Goal: Task Accomplishment & Management: Manage account settings

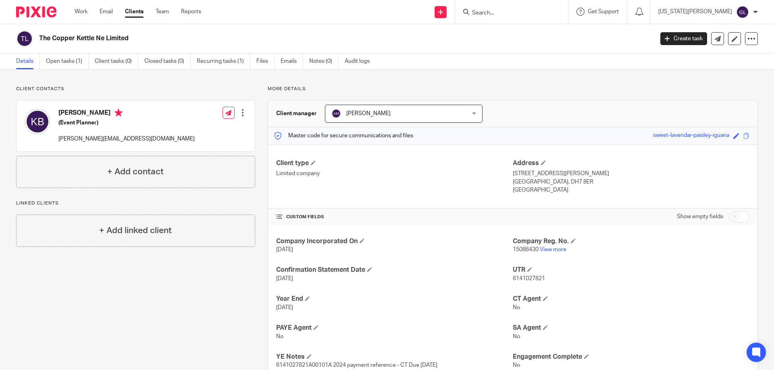
scroll to position [86, 0]
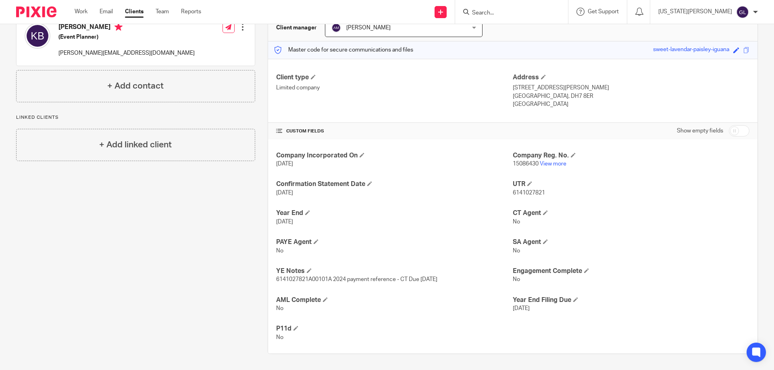
click at [88, 339] on div "Client contacts Katie Bood (Event Planner) k.a.moody@hotmail.com Edit contact C…" at bounding box center [130, 177] width 252 height 354
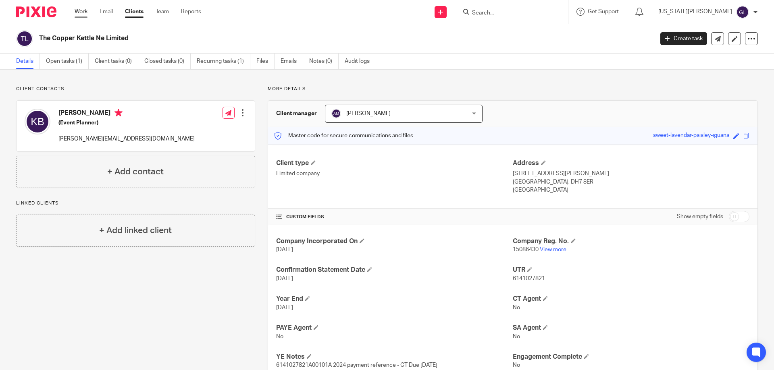
click at [80, 8] on link "Work" at bounding box center [81, 12] width 13 height 8
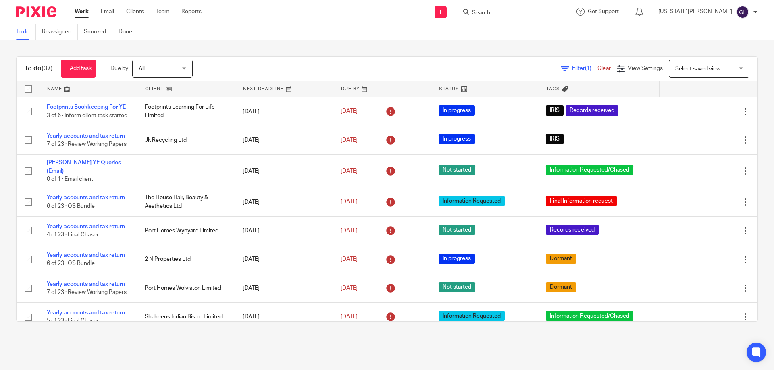
click at [554, 23] on div at bounding box center [511, 12] width 113 height 24
click at [544, 13] on input "Search" at bounding box center [507, 13] width 73 height 7
type input "bos"
click at [557, 40] on link at bounding box center [542, 34] width 145 height 19
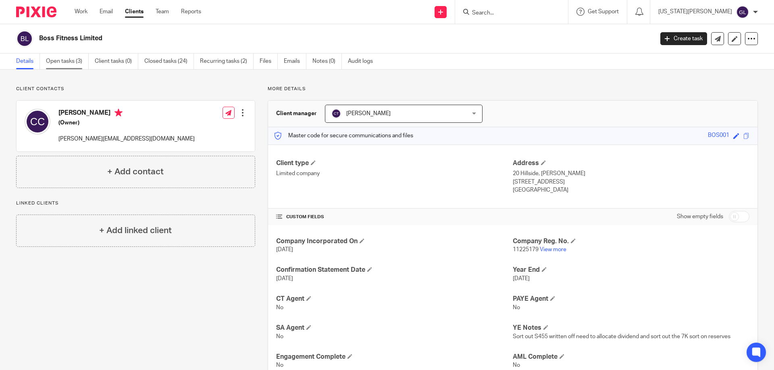
click at [57, 56] on link "Open tasks (3)" at bounding box center [67, 62] width 43 height 16
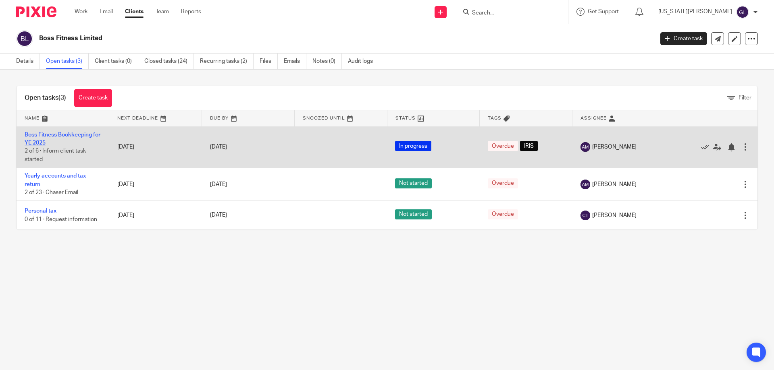
click at [70, 137] on link "Boss Fitness Bookkeeping for YE 2025" at bounding box center [63, 139] width 76 height 14
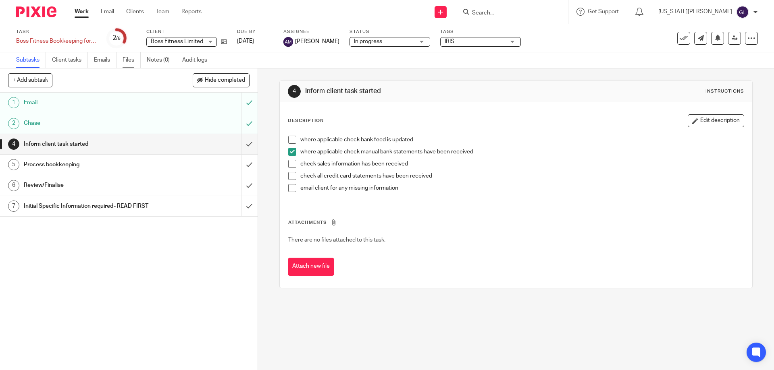
click at [132, 60] on link "Files" at bounding box center [132, 60] width 18 height 16
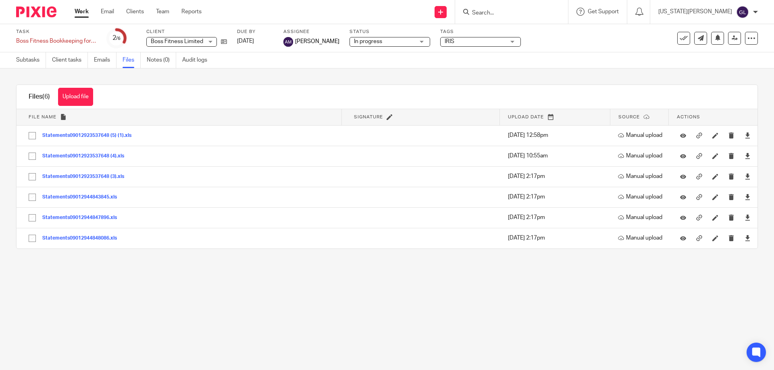
click at [127, 272] on main "Task Boss Fitness Bookkeeping for YE 2025 Save Boss Fitness Bookkeeping for YE …" at bounding box center [387, 185] width 774 height 370
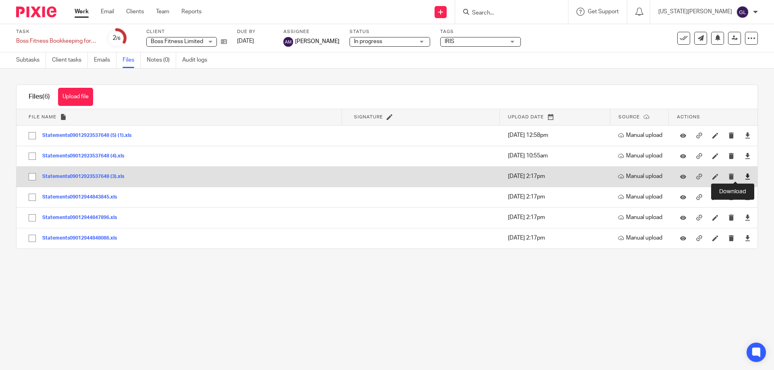
click at [744, 175] on icon at bounding box center [747, 177] width 6 height 6
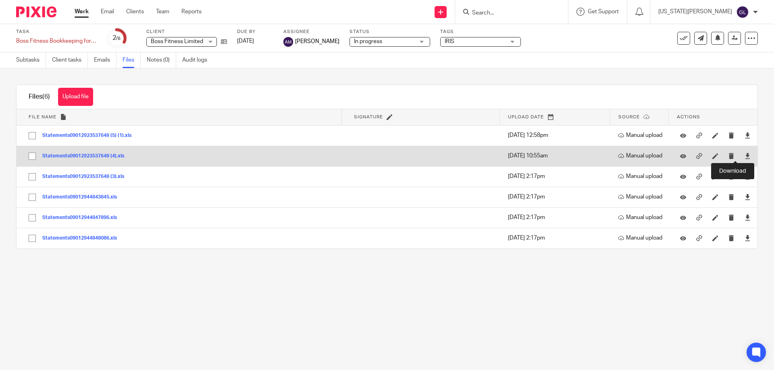
click at [736, 163] on td at bounding box center [713, 156] width 89 height 21
click at [744, 153] on link at bounding box center [747, 156] width 6 height 8
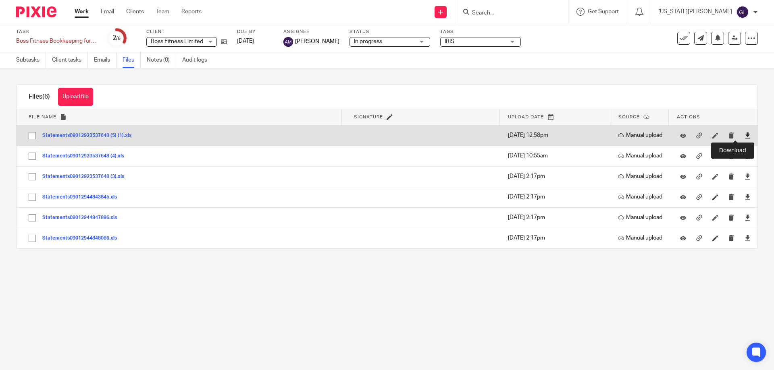
click at [744, 134] on icon at bounding box center [747, 136] width 6 height 6
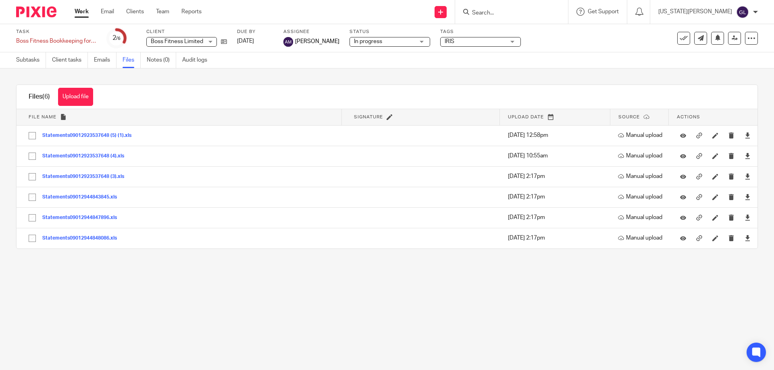
click at [452, 282] on main "Task Boss Fitness Bookkeeping for YE 2025 Save Boss Fitness Bookkeeping for YE …" at bounding box center [387, 185] width 774 height 370
click at [754, 88] on div "Upload file Drag & Drop your files, or click here Files uploading... Files (6) …" at bounding box center [387, 167] width 774 height 197
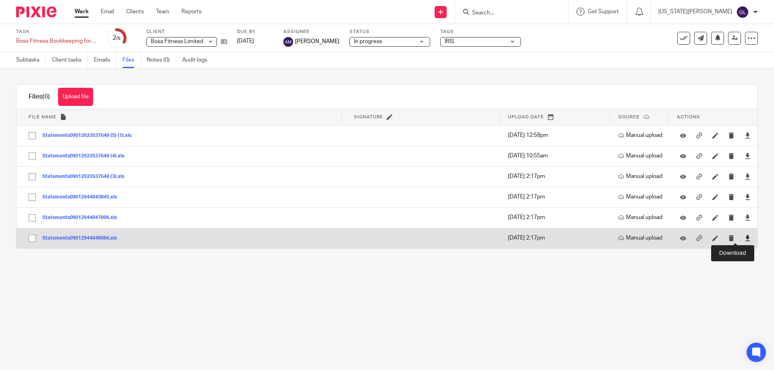
click at [744, 241] on icon at bounding box center [747, 238] width 6 height 6
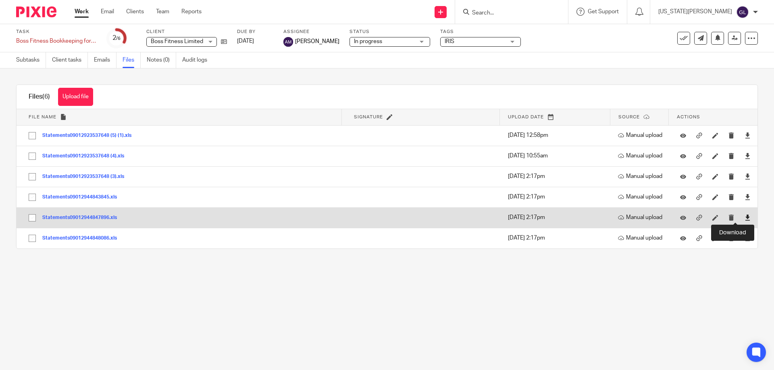
click at [744, 217] on icon at bounding box center [747, 218] width 6 height 6
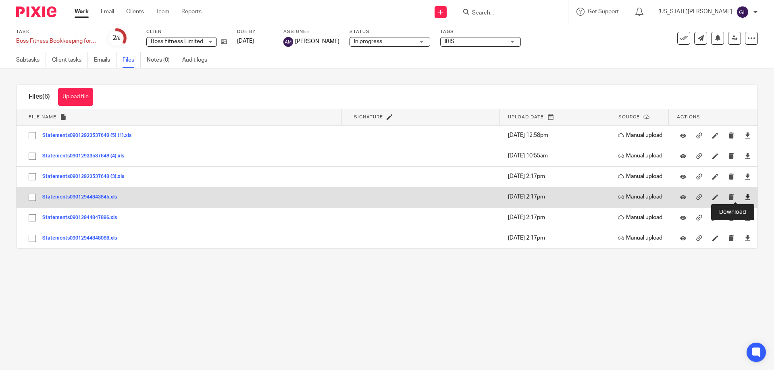
click at [744, 198] on icon at bounding box center [747, 197] width 6 height 6
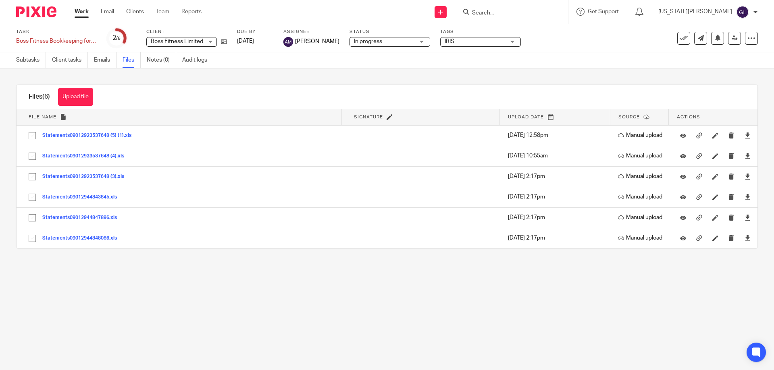
click at [537, 4] on div at bounding box center [511, 12] width 113 height 24
click at [519, 9] on form at bounding box center [514, 12] width 86 height 10
click at [518, 18] on div at bounding box center [511, 12] width 113 height 24
click at [81, 18] on div "Work Email Clients Team Reports Work Email Clients Team Reports Settings" at bounding box center [140, 12] width 147 height 24
click at [522, 12] on input "Search" at bounding box center [507, 13] width 73 height 7
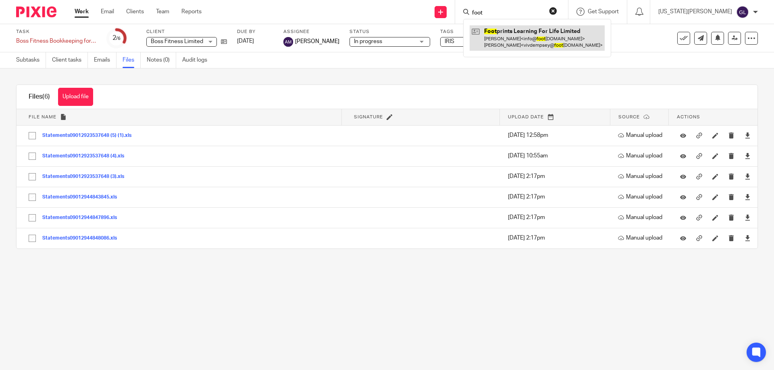
type input "foot"
click at [559, 43] on link at bounding box center [537, 37] width 135 height 25
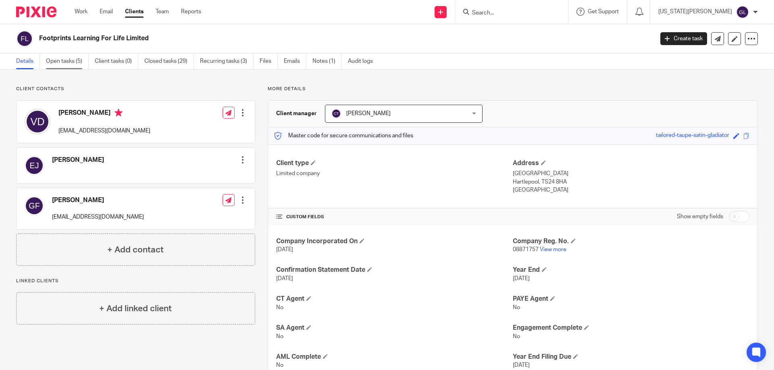
click at [54, 57] on link "Open tasks (5)" at bounding box center [67, 62] width 43 height 16
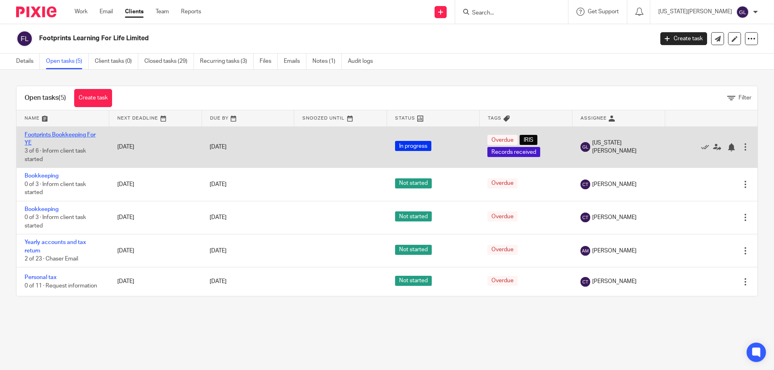
click at [53, 133] on link "Footprints Bookkeeping For YE" at bounding box center [60, 139] width 71 height 14
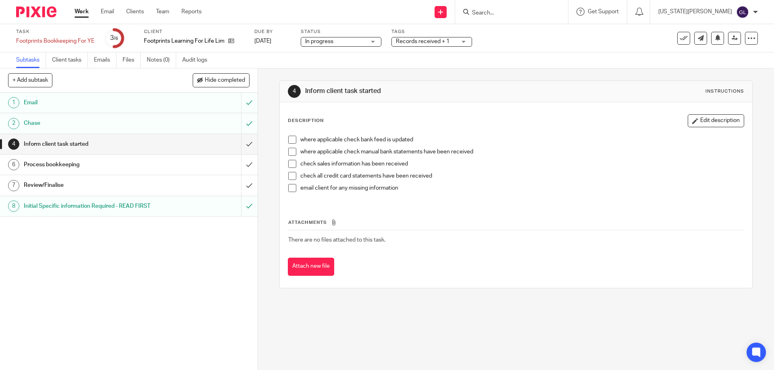
click at [98, 208] on h1 "Initial Specific information Required - READ FIRST" at bounding box center [93, 206] width 139 height 12
